Goal: Task Accomplishment & Management: Manage account settings

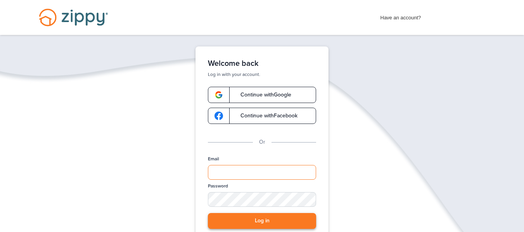
type input "**********"
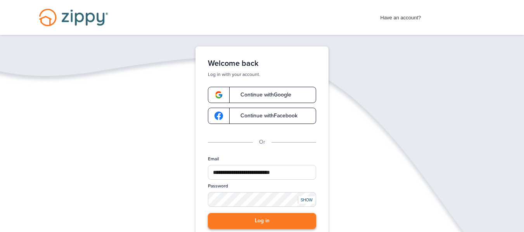
click at [272, 224] on button "Log in" at bounding box center [262, 221] width 108 height 16
